Goal: Transaction & Acquisition: Purchase product/service

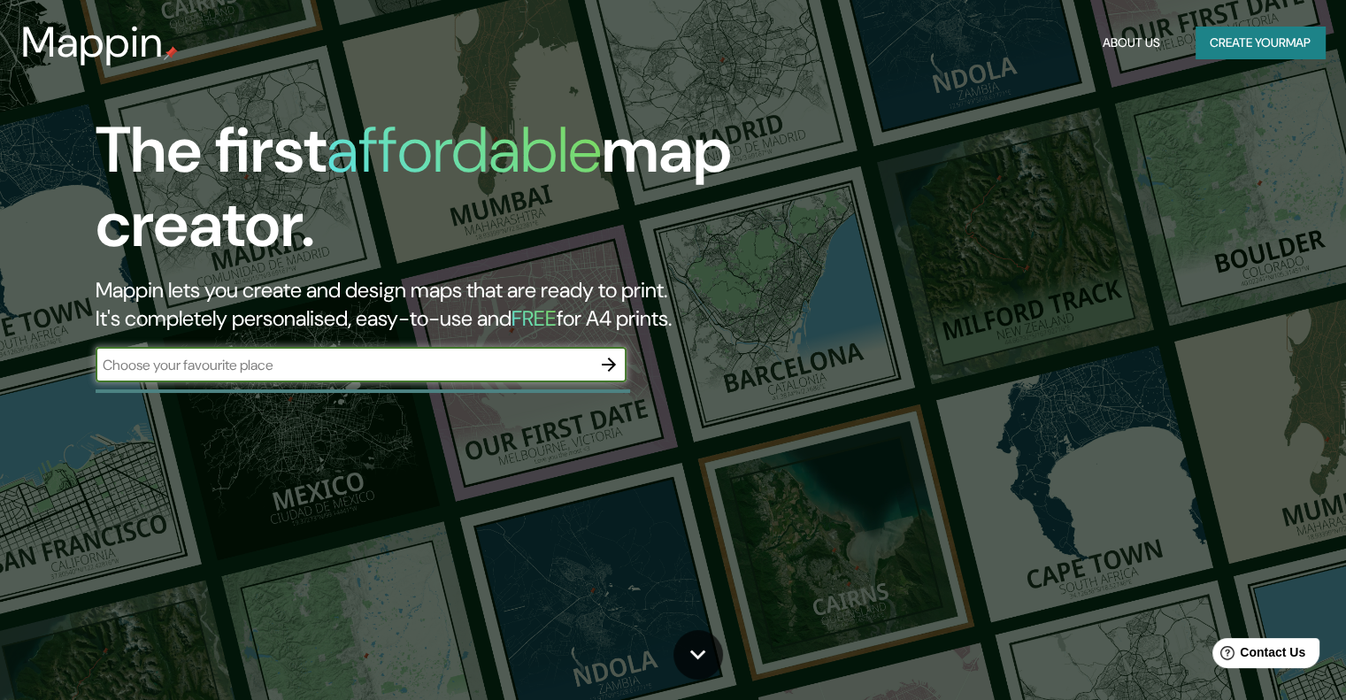
click at [299, 371] on input "text" at bounding box center [344, 365] width 496 height 20
type input "[GEOGRAPHIC_DATA]"
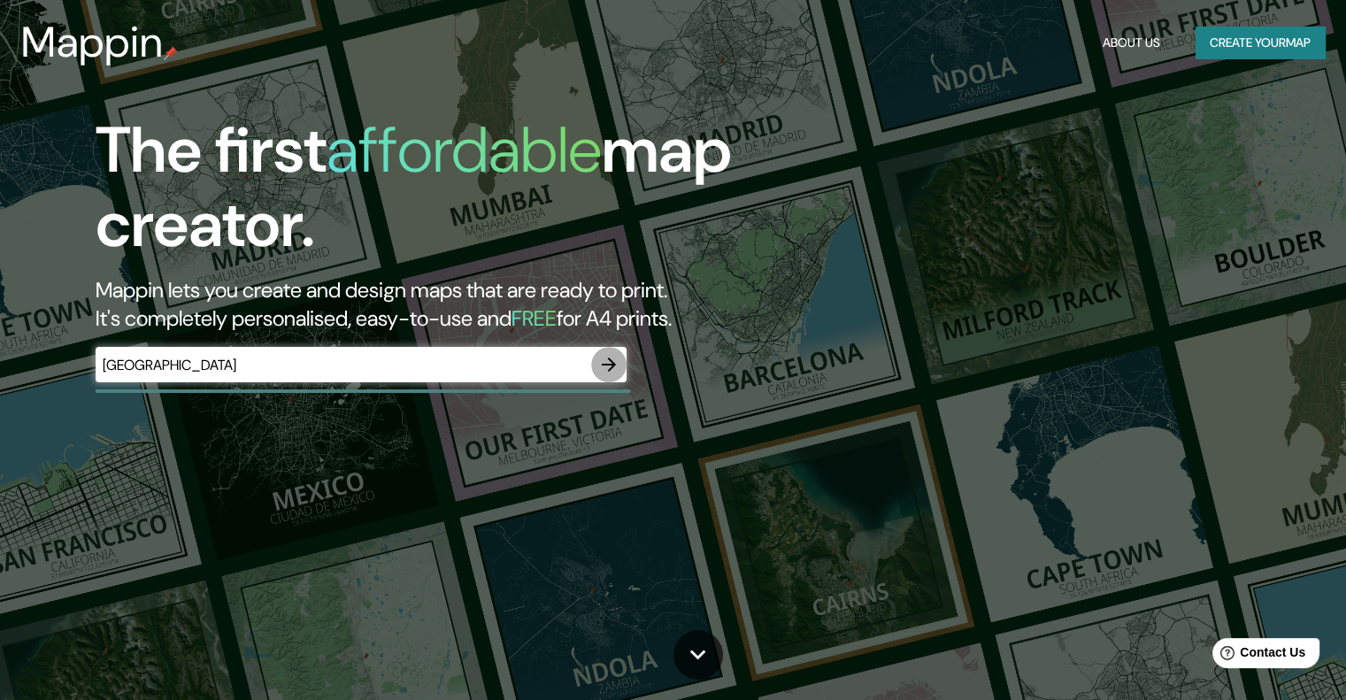
click at [604, 364] on icon "button" at bounding box center [609, 364] width 14 height 14
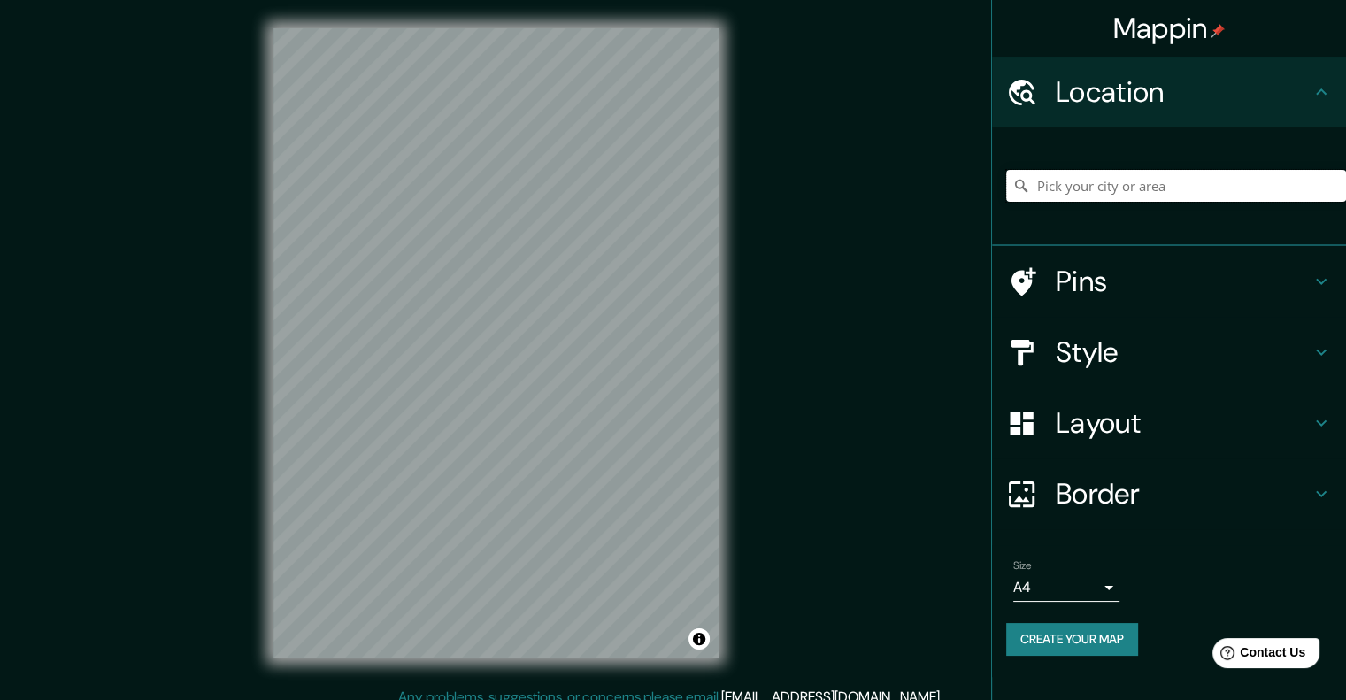
click at [1054, 186] on input "Pick your city or area" at bounding box center [1176, 186] width 340 height 32
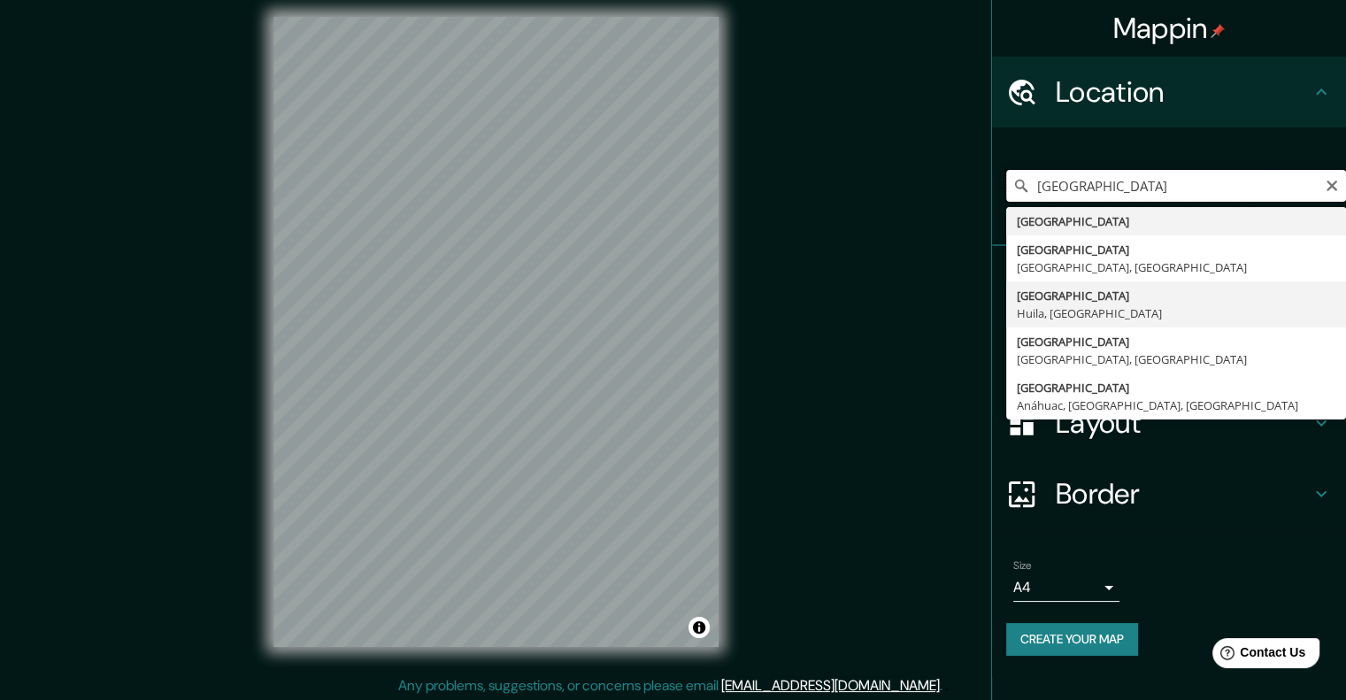
scroll to position [14, 0]
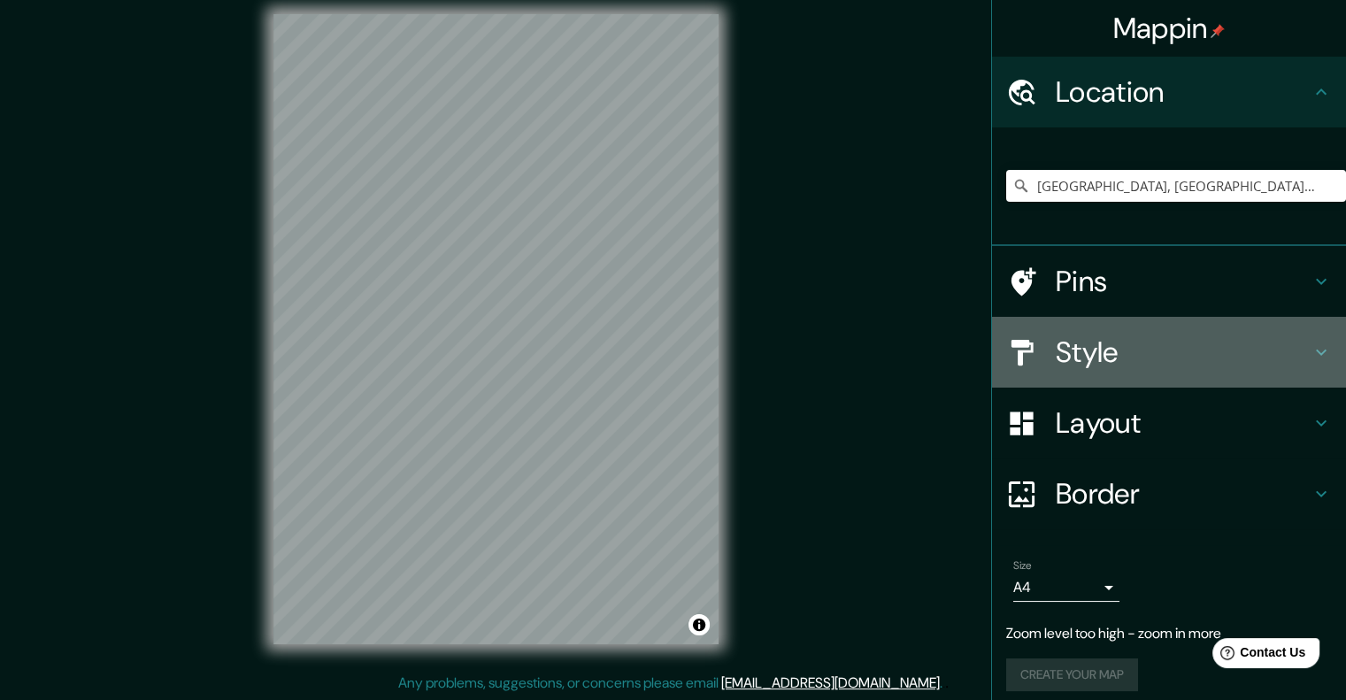
click at [1056, 342] on h4 "Style" at bounding box center [1183, 351] width 255 height 35
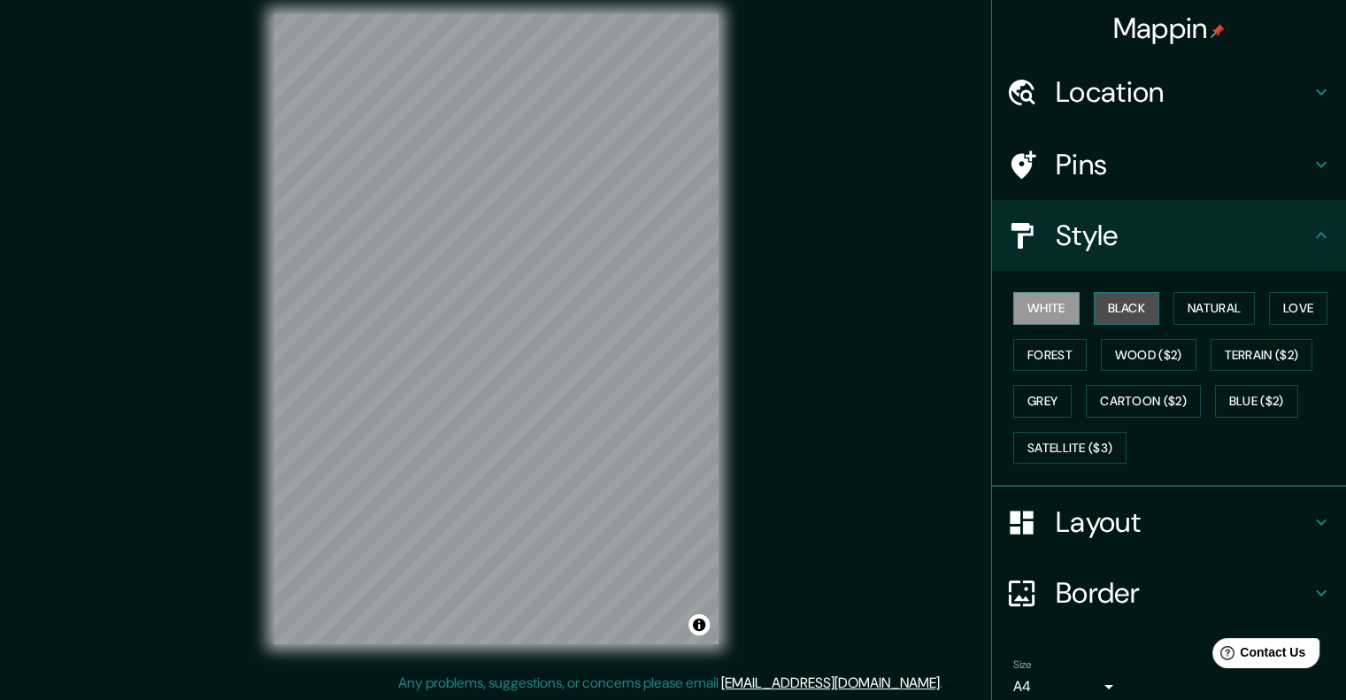
click at [1119, 303] on button "Black" at bounding box center [1127, 308] width 66 height 33
click at [1052, 345] on button "Forest" at bounding box center [1049, 355] width 73 height 33
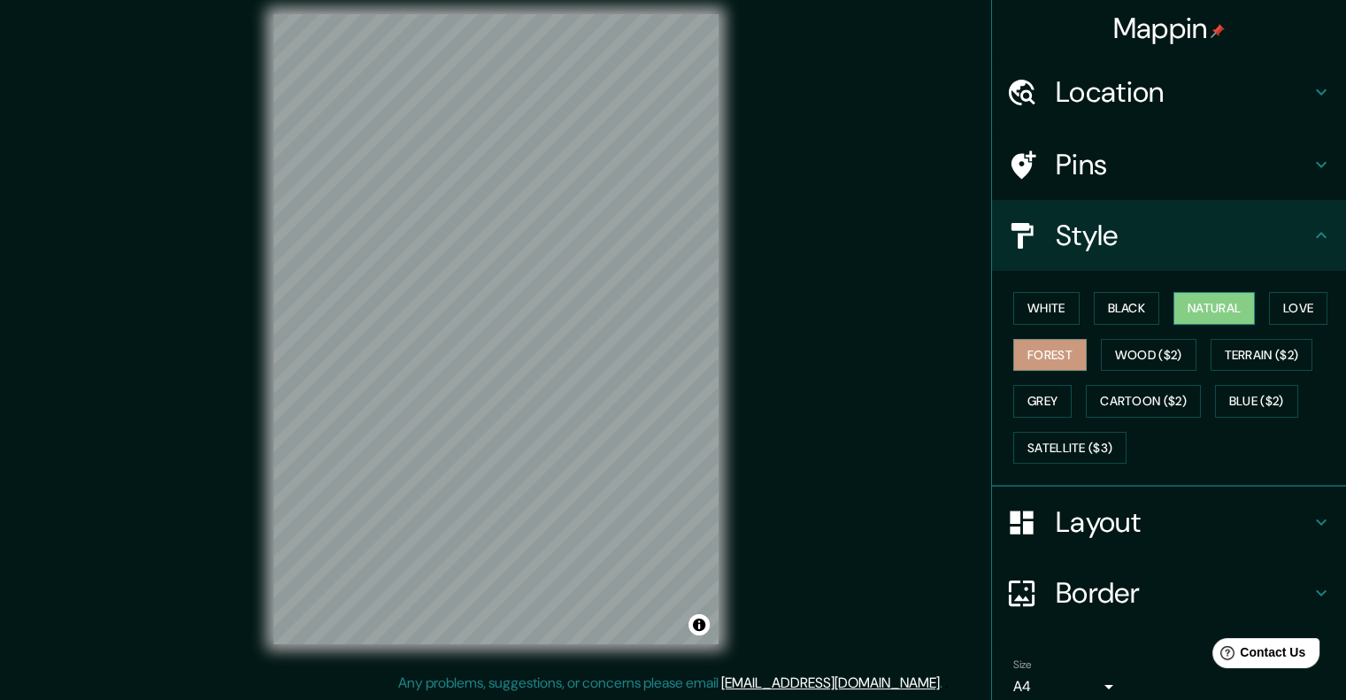
click at [1204, 299] on button "Natural" at bounding box center [1213, 308] width 81 height 33
click at [1027, 407] on button "Grey" at bounding box center [1042, 401] width 58 height 33
click at [1056, 356] on button "Forest" at bounding box center [1049, 355] width 73 height 33
click at [1127, 96] on h4 "Location" at bounding box center [1183, 91] width 255 height 35
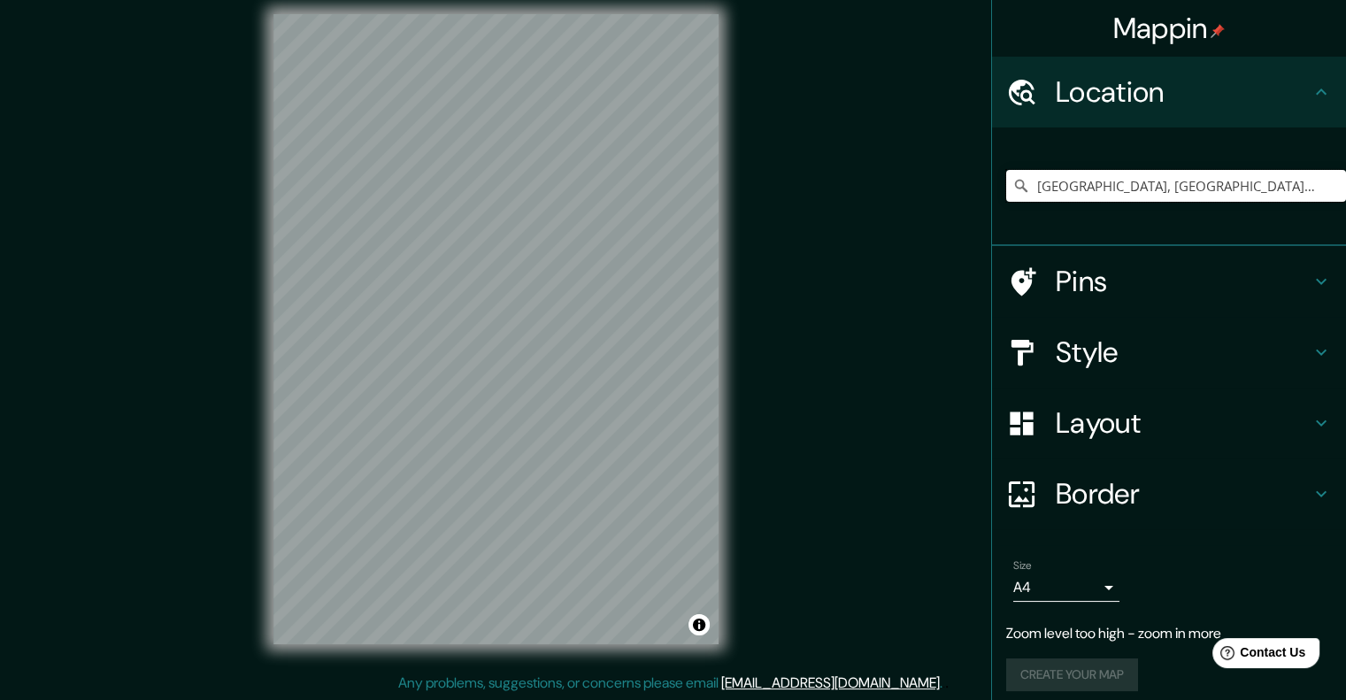
drag, startPoint x: 1126, startPoint y: 190, endPoint x: 1024, endPoint y: 203, distance: 103.4
click at [1024, 203] on div "[GEOGRAPHIC_DATA], [GEOGRAPHIC_DATA], [GEOGRAPHIC_DATA]" at bounding box center [1176, 186] width 340 height 88
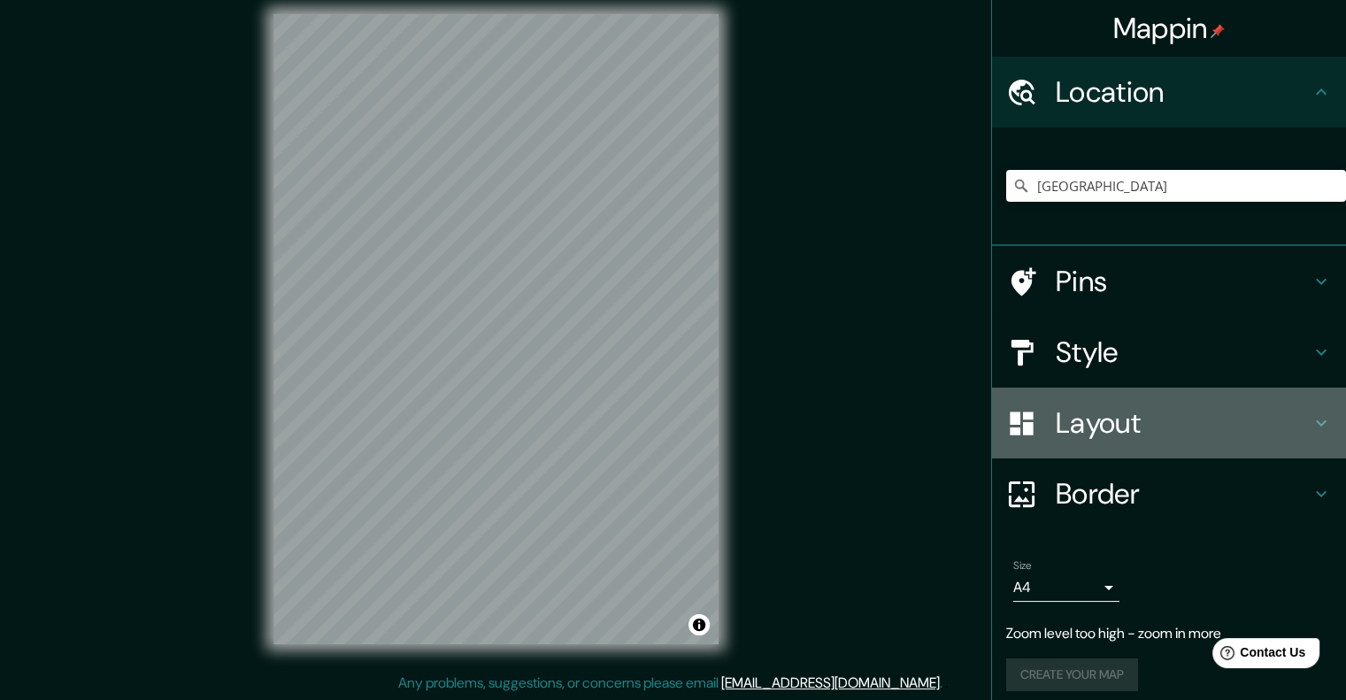
click at [1138, 427] on h4 "Layout" at bounding box center [1183, 422] width 255 height 35
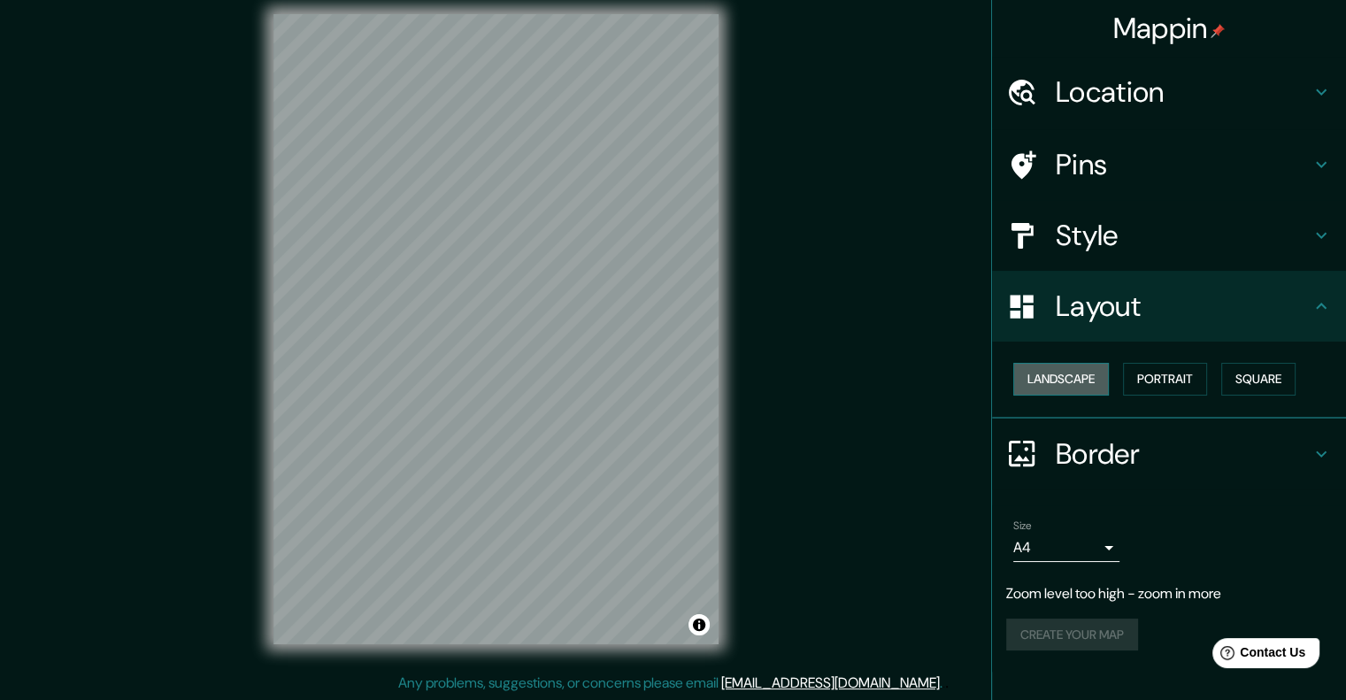
click at [1108, 374] on button "Landscape" at bounding box center [1061, 379] width 96 height 33
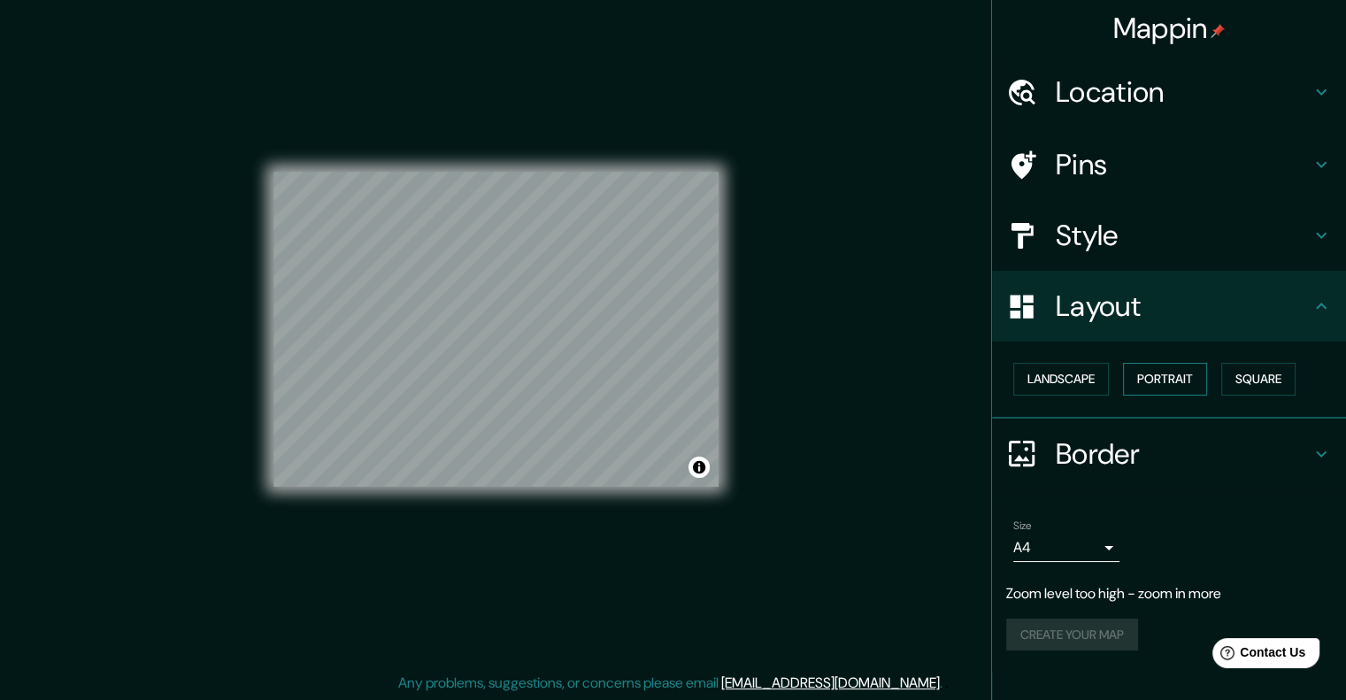
click at [1149, 371] on button "Portrait" at bounding box center [1165, 379] width 84 height 33
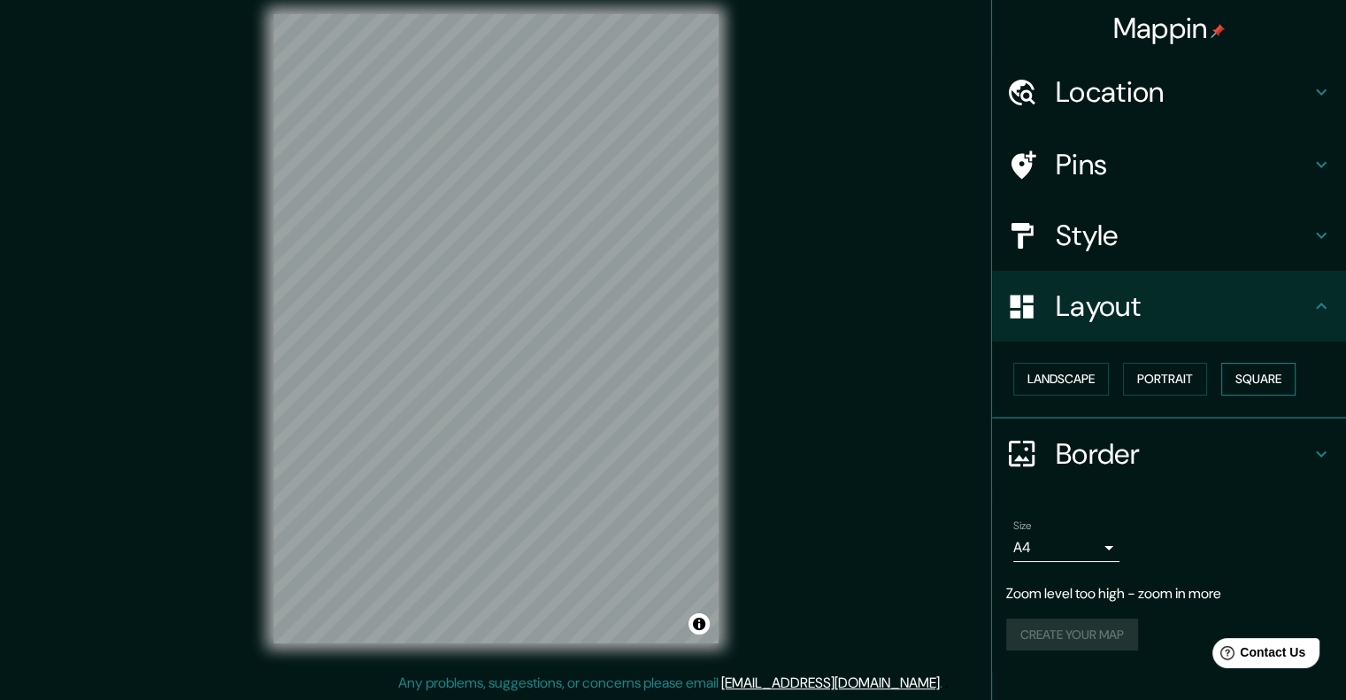
click at [1261, 368] on button "Square" at bounding box center [1258, 379] width 74 height 33
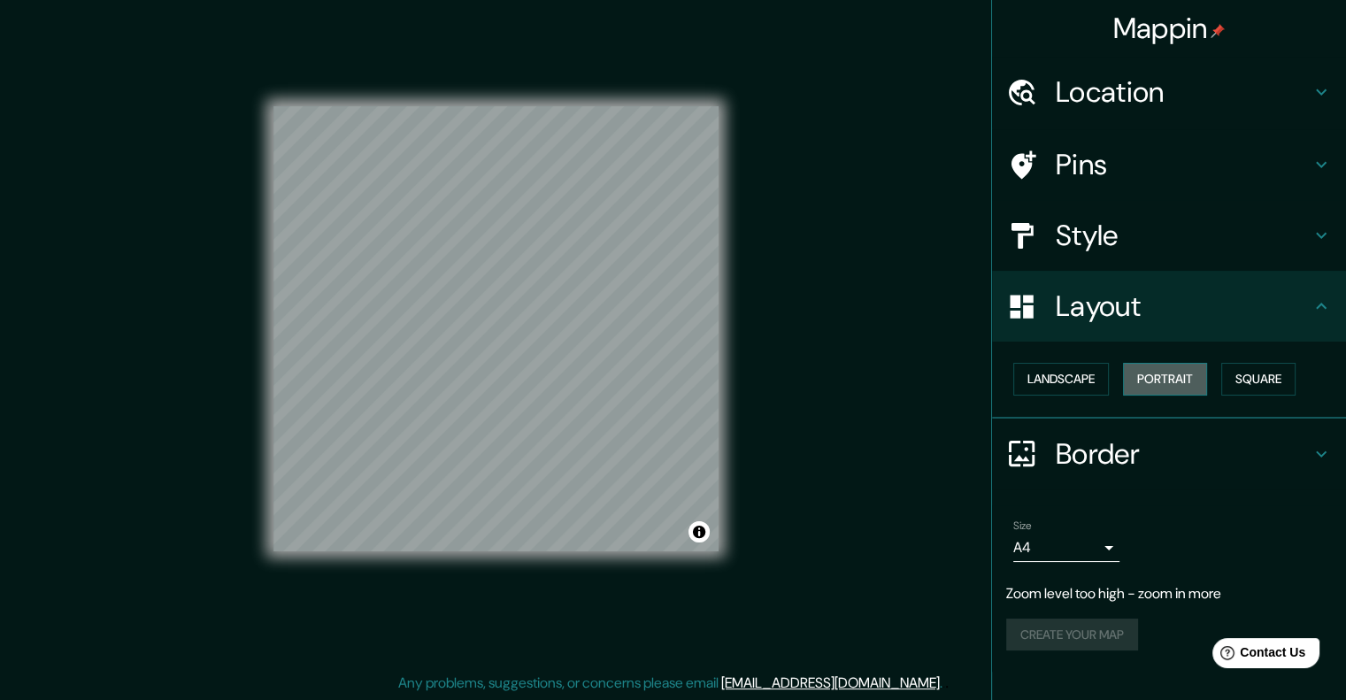
click at [1155, 364] on button "Portrait" at bounding box center [1165, 379] width 84 height 33
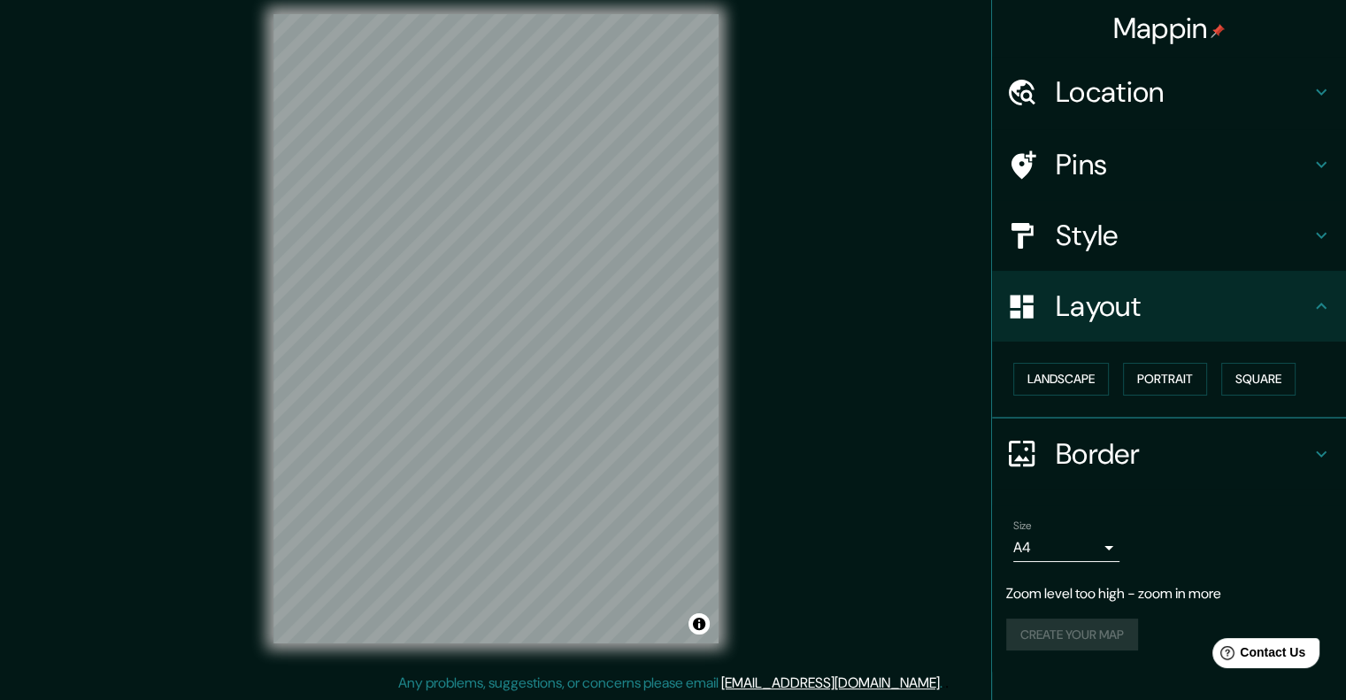
click at [1132, 449] on h4 "Border" at bounding box center [1183, 453] width 255 height 35
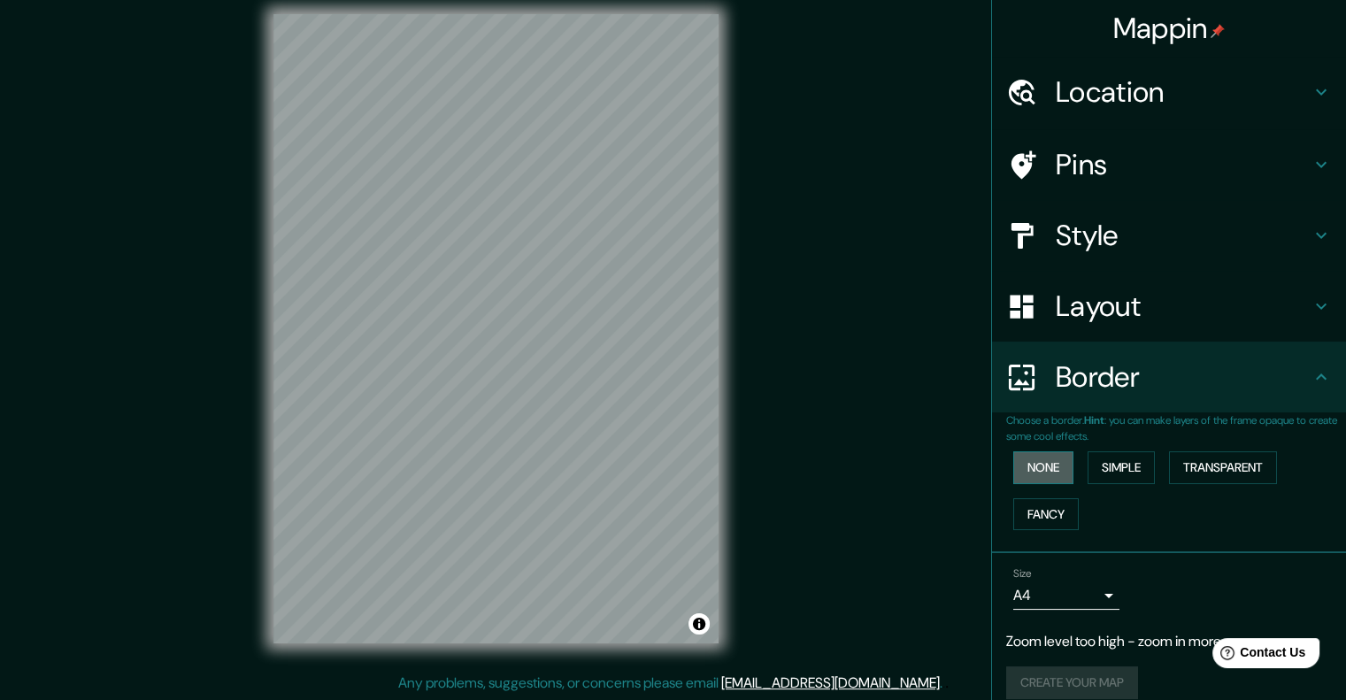
click at [1027, 470] on button "None" at bounding box center [1043, 467] width 60 height 33
click at [1095, 457] on button "Simple" at bounding box center [1120, 467] width 67 height 33
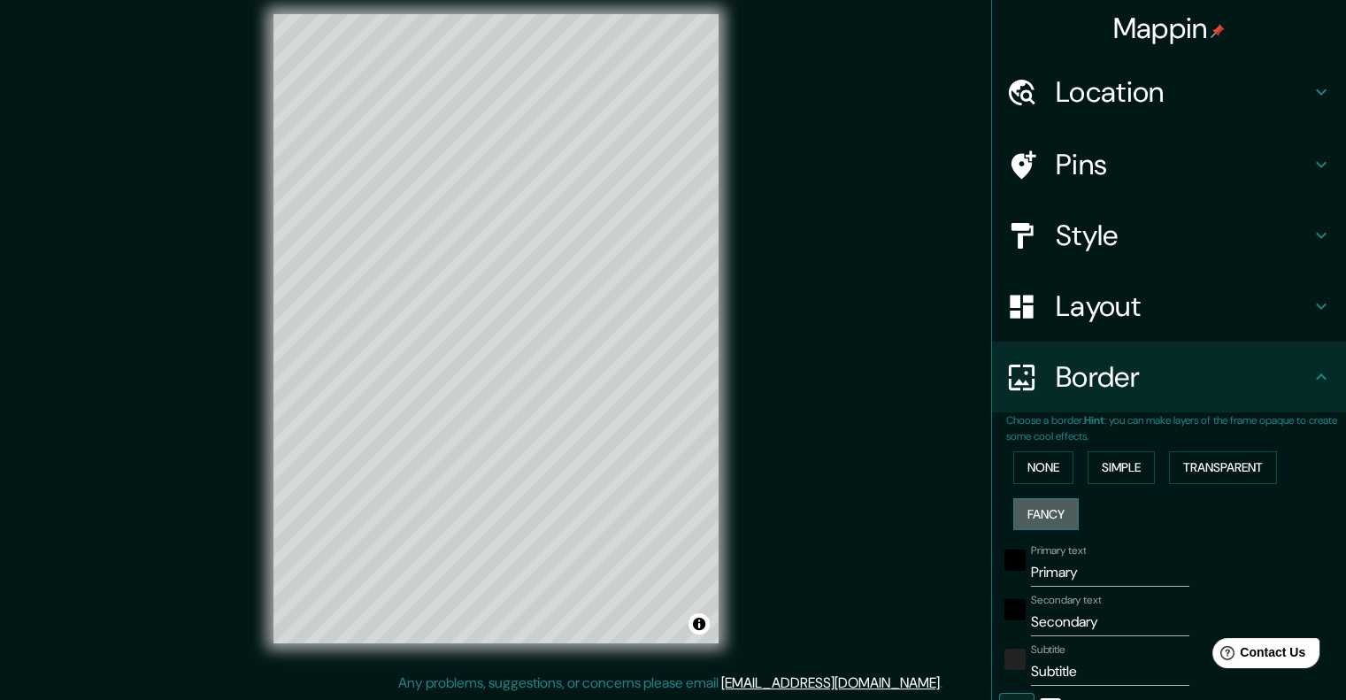
click at [1048, 510] on button "Fancy" at bounding box center [1045, 514] width 65 height 33
click at [1193, 461] on button "Transparent" at bounding box center [1223, 467] width 108 height 33
click at [1050, 466] on button "None" at bounding box center [1043, 467] width 60 height 33
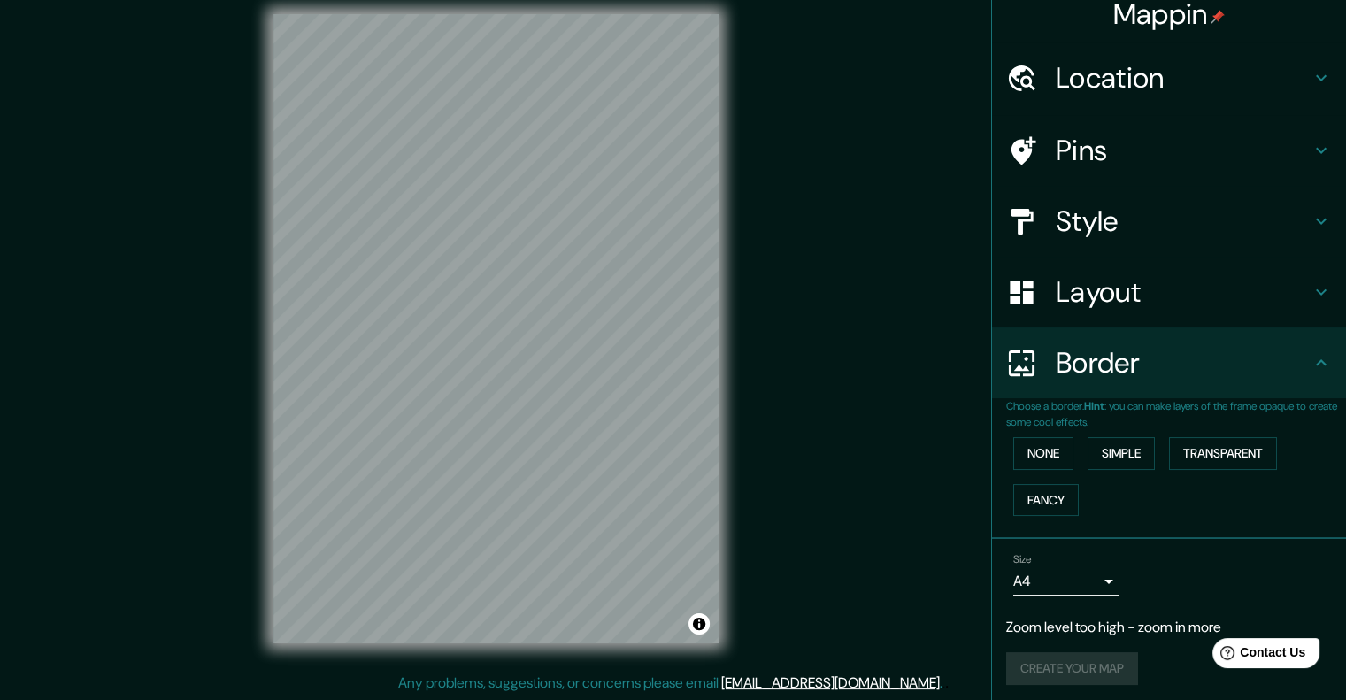
scroll to position [18, 0]
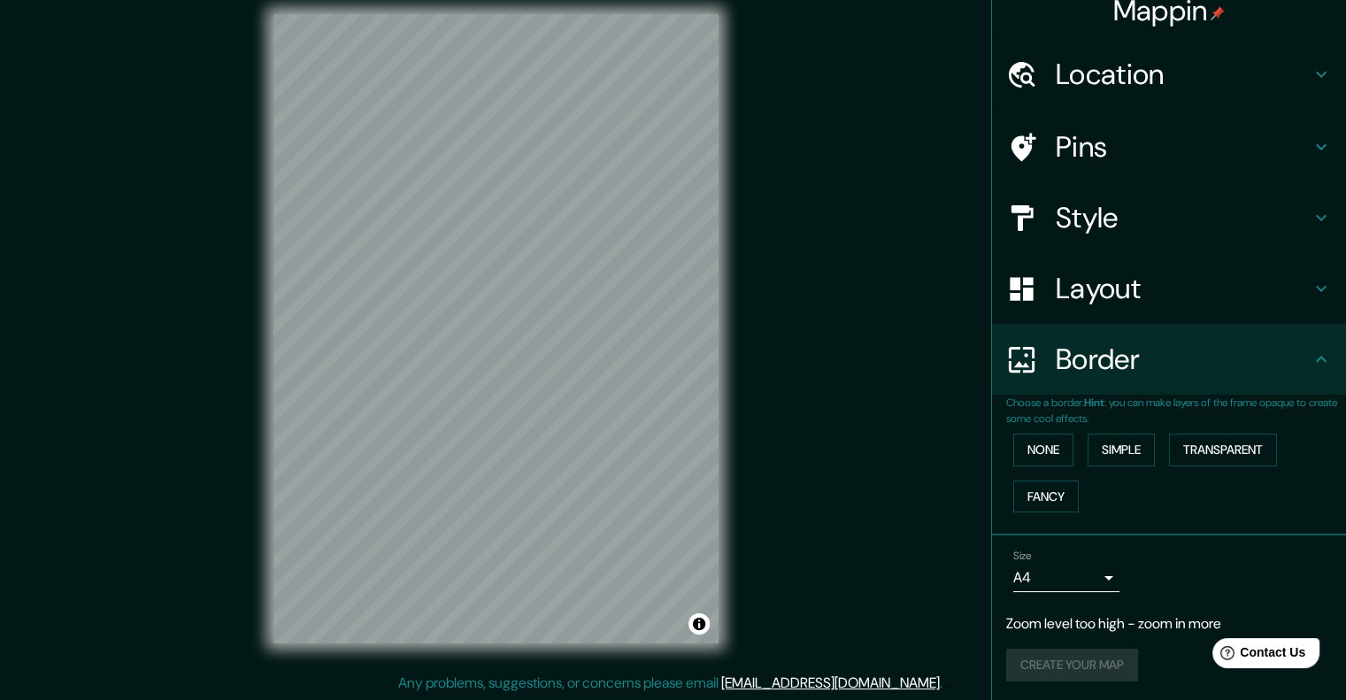
click at [1192, 53] on div "Location" at bounding box center [1169, 74] width 354 height 71
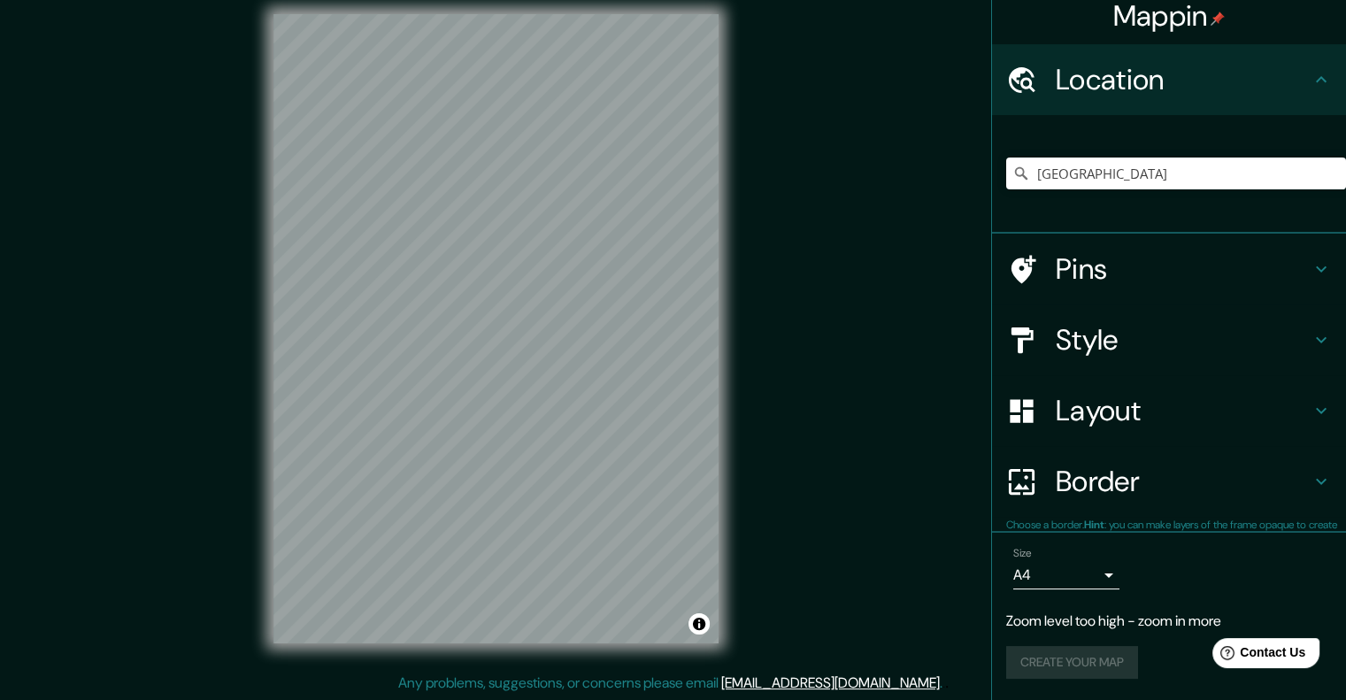
scroll to position [11, 0]
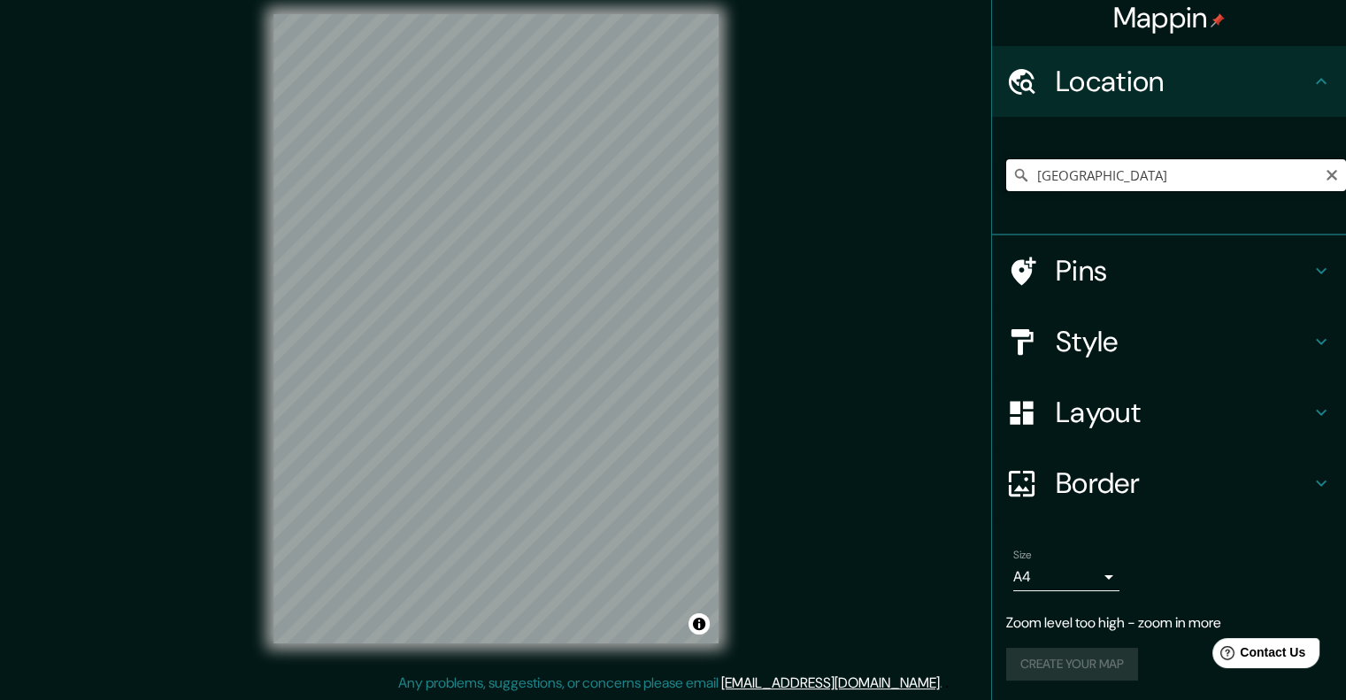
click at [1151, 179] on input "[GEOGRAPHIC_DATA]" at bounding box center [1176, 175] width 340 height 32
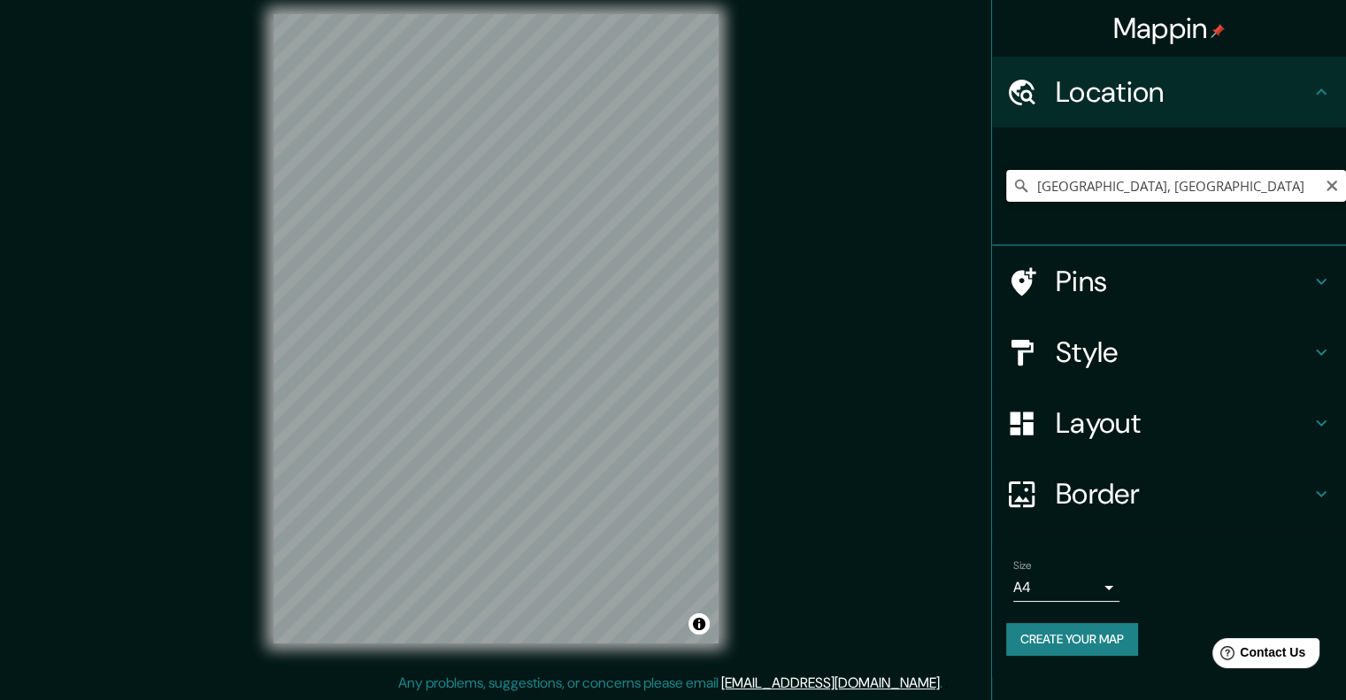
click at [1073, 189] on input "[GEOGRAPHIC_DATA], [GEOGRAPHIC_DATA]" at bounding box center [1176, 186] width 340 height 32
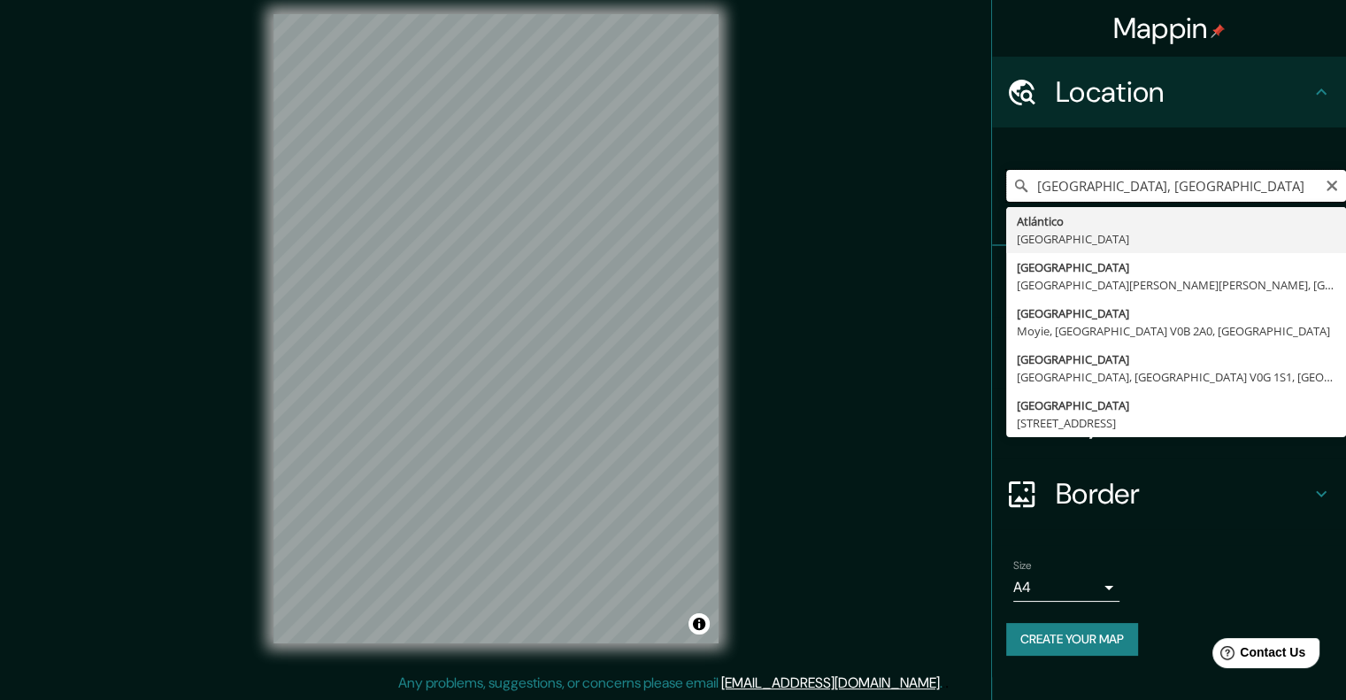
drag, startPoint x: 1090, startPoint y: 187, endPoint x: 1030, endPoint y: 201, distance: 61.8
click at [1030, 201] on input "[GEOGRAPHIC_DATA], [GEOGRAPHIC_DATA]" at bounding box center [1176, 186] width 340 height 32
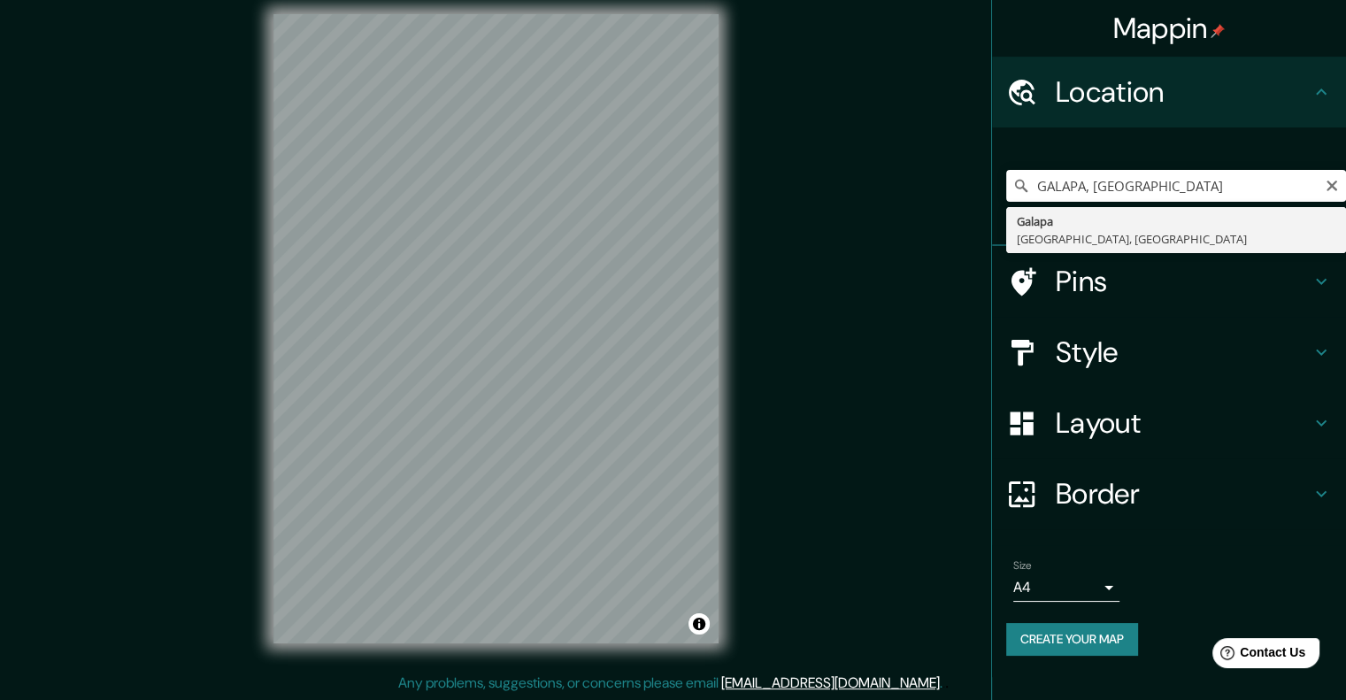
type input "Galapa, [GEOGRAPHIC_DATA], [GEOGRAPHIC_DATA]"
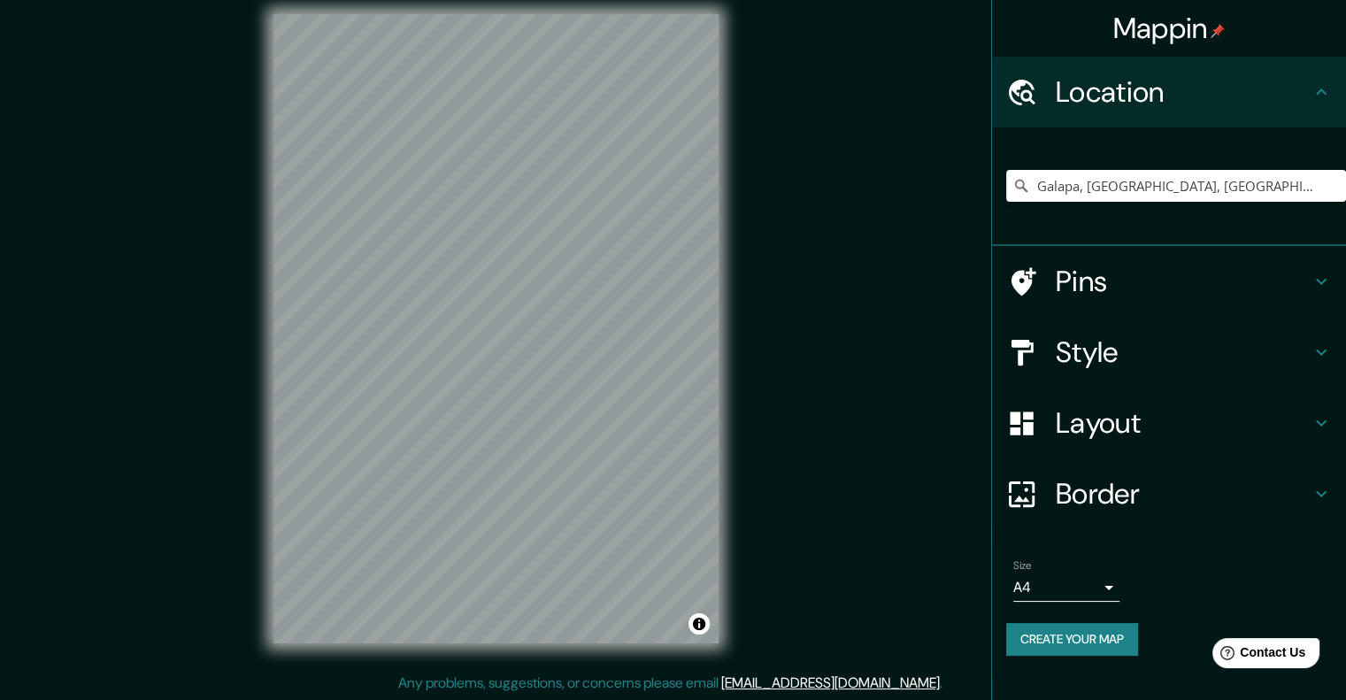
click at [1095, 350] on h4 "Style" at bounding box center [1183, 351] width 255 height 35
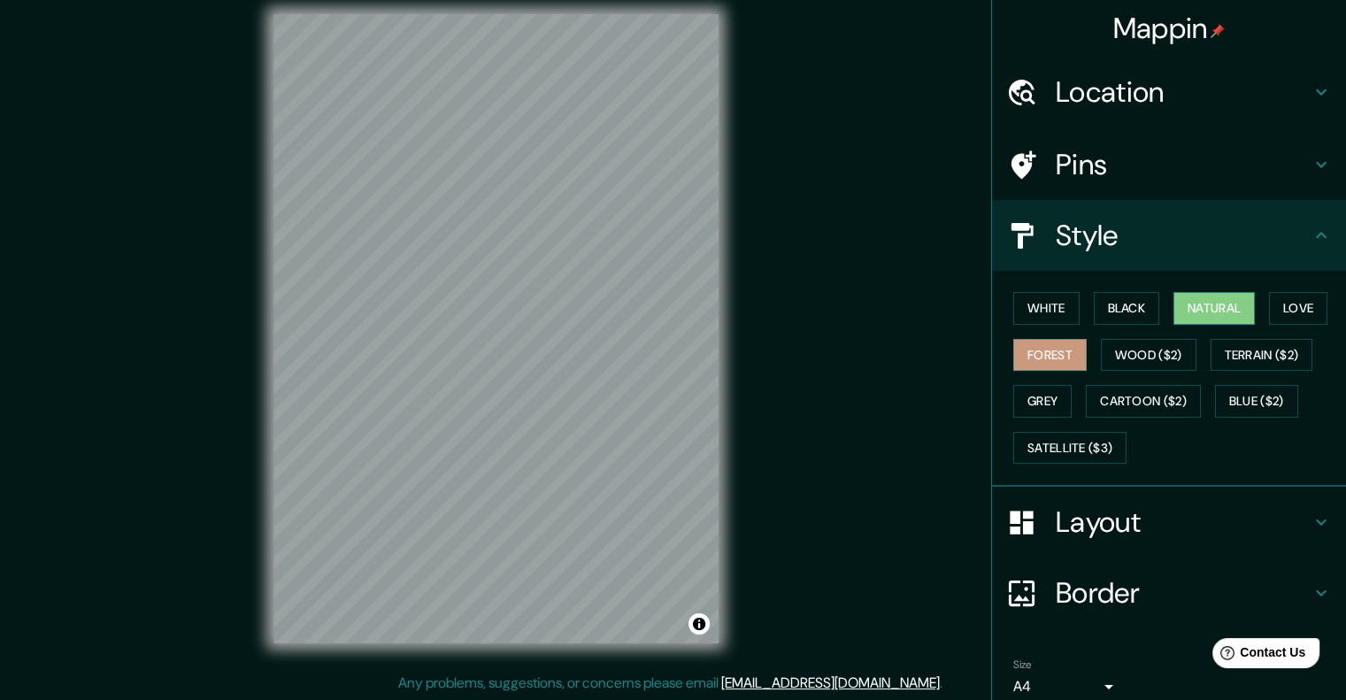
click at [1210, 303] on button "Natural" at bounding box center [1213, 308] width 81 height 33
click at [1277, 300] on button "Love" at bounding box center [1298, 308] width 58 height 33
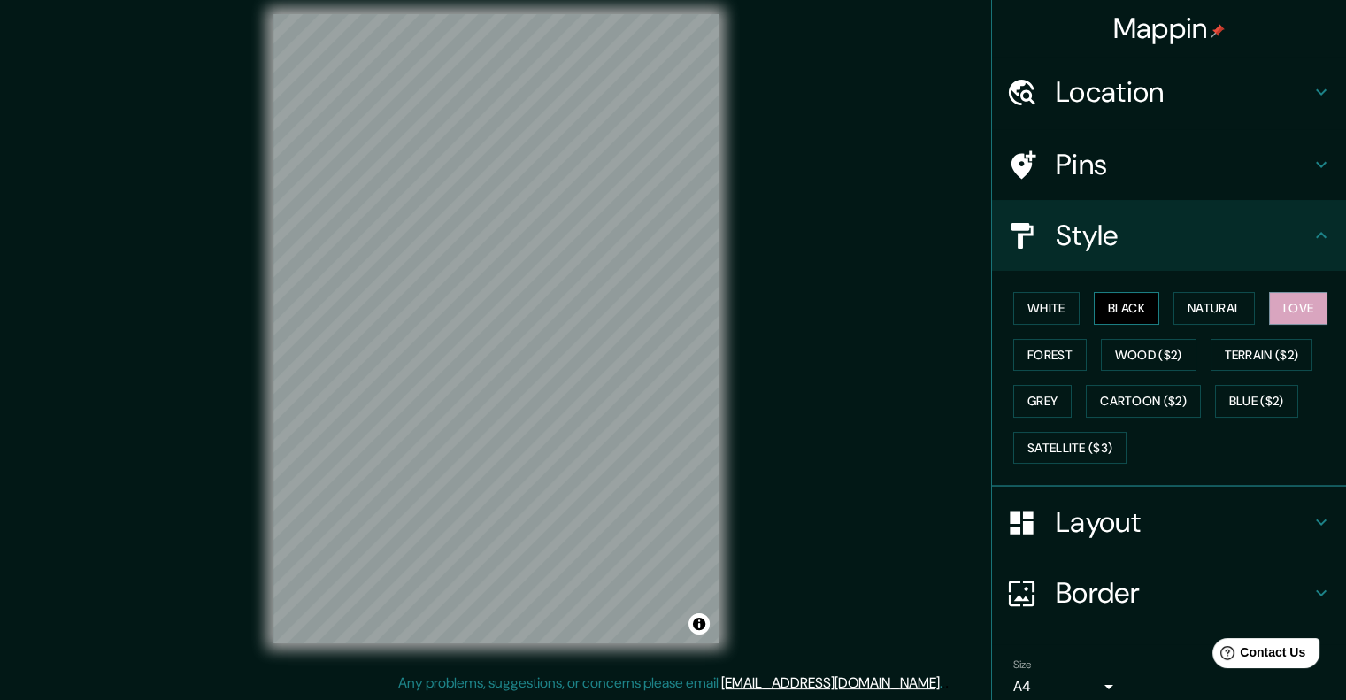
click at [1119, 307] on button "Black" at bounding box center [1127, 308] width 66 height 33
click at [1046, 300] on button "White" at bounding box center [1046, 308] width 66 height 33
click at [1055, 350] on button "Forest" at bounding box center [1049, 355] width 73 height 33
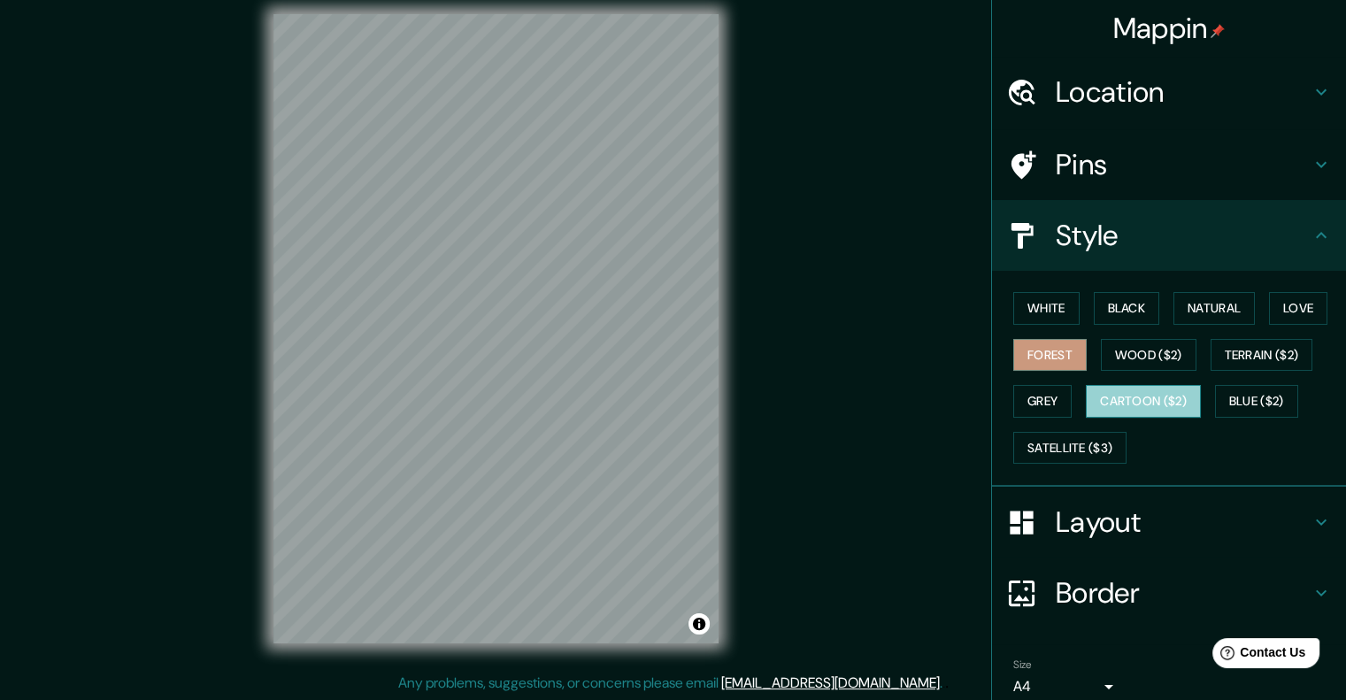
click at [1102, 398] on button "Cartoon ($2)" at bounding box center [1143, 401] width 115 height 33
click at [1119, 364] on button "Wood ($2)" at bounding box center [1149, 355] width 96 height 33
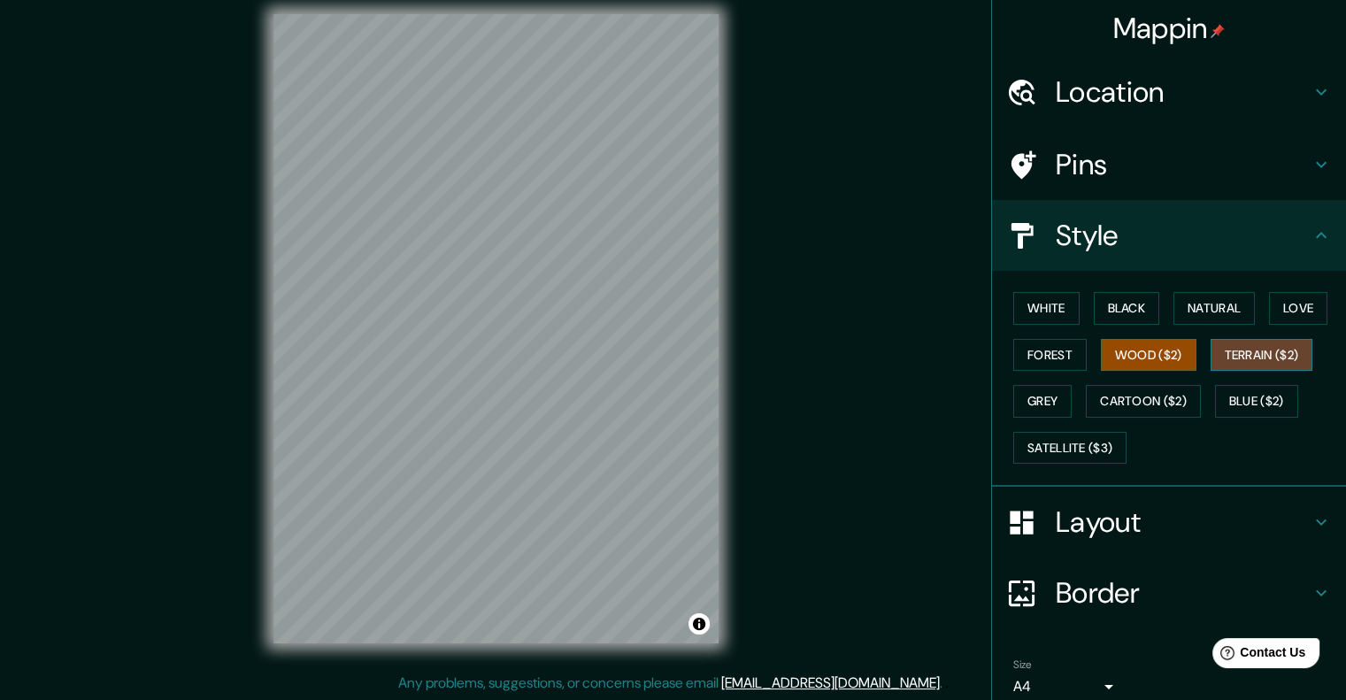
click at [1274, 356] on button "Terrain ($2)" at bounding box center [1261, 355] width 103 height 33
click at [1271, 406] on button "Blue ($2)" at bounding box center [1256, 401] width 83 height 33
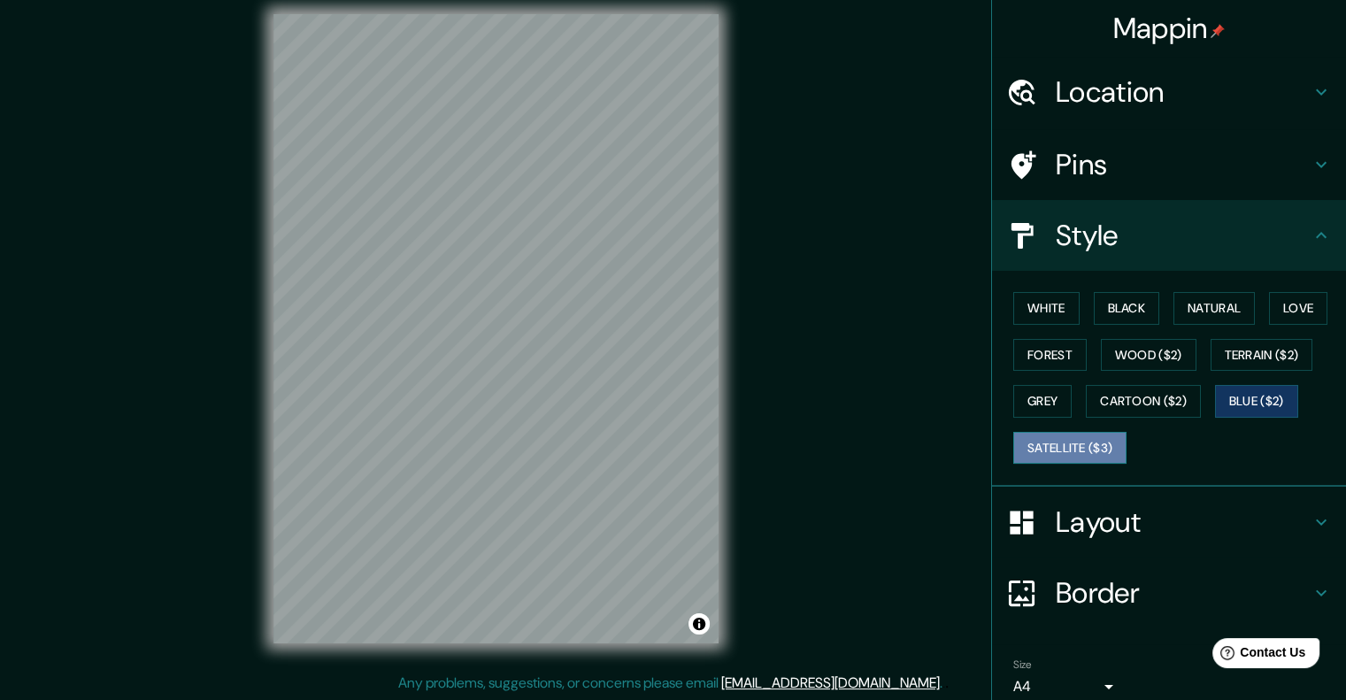
click at [1049, 457] on button "Satellite ($3)" at bounding box center [1069, 448] width 113 height 33
